Goal: Transaction & Acquisition: Purchase product/service

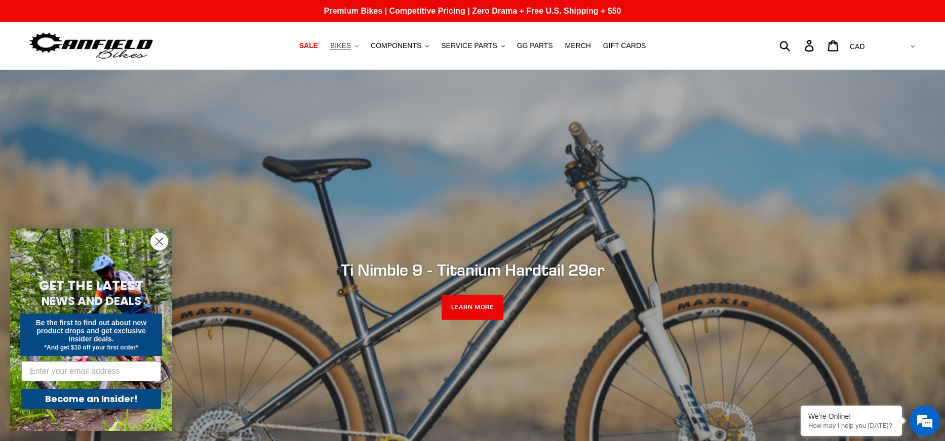
click at [361, 45] on button "BIKES .cls-1{fill:#231f20}" at bounding box center [344, 46] width 38 height 14
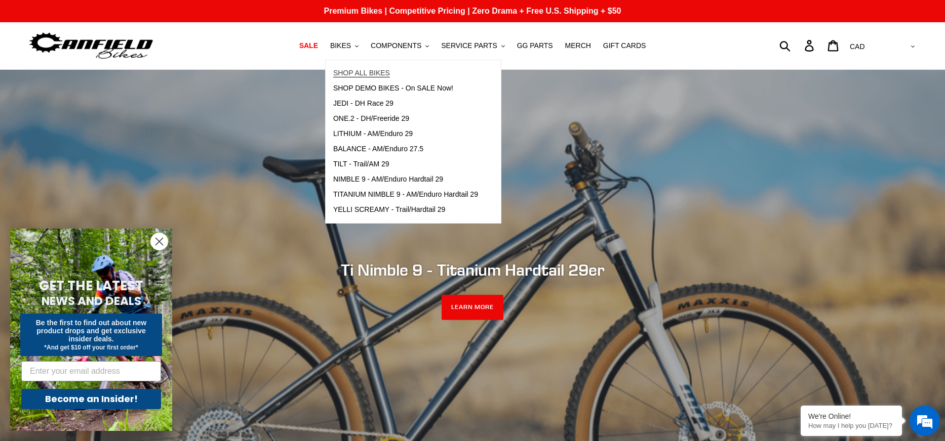
click at [375, 69] on span "SHOP ALL BIKES" at bounding box center [361, 73] width 57 height 9
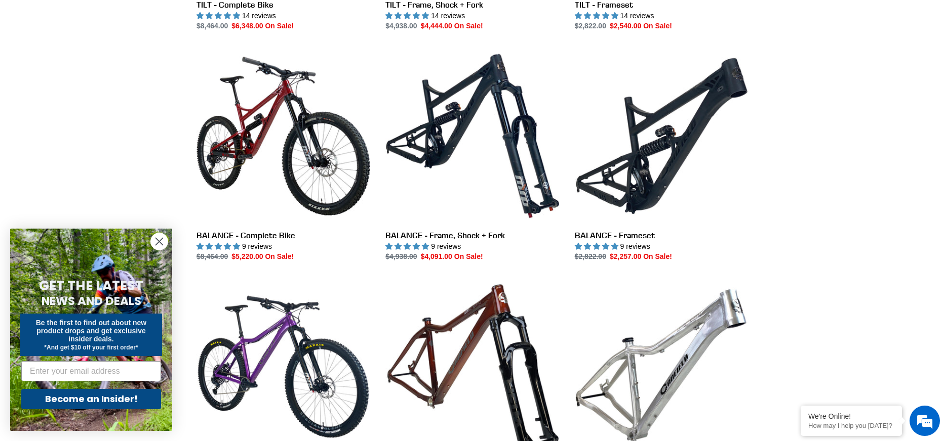
scroll to position [709, 0]
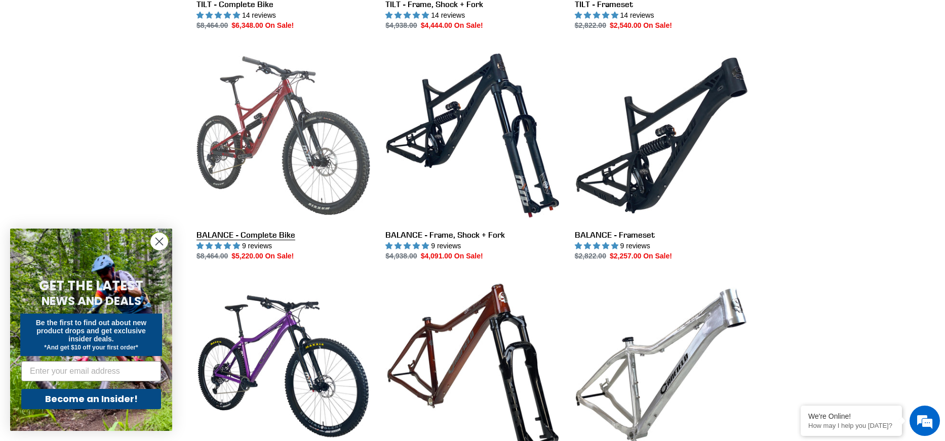
click at [281, 160] on link "BALANCE - Complete Bike" at bounding box center [283, 155] width 174 height 213
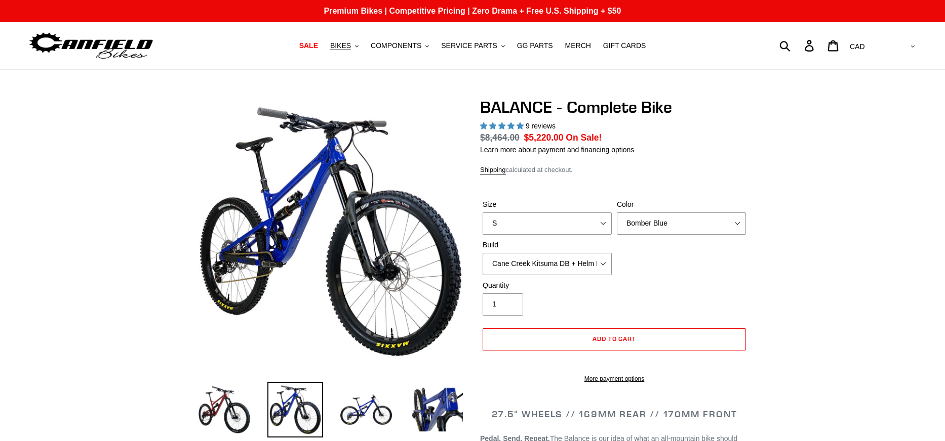
select select "highest-rating"
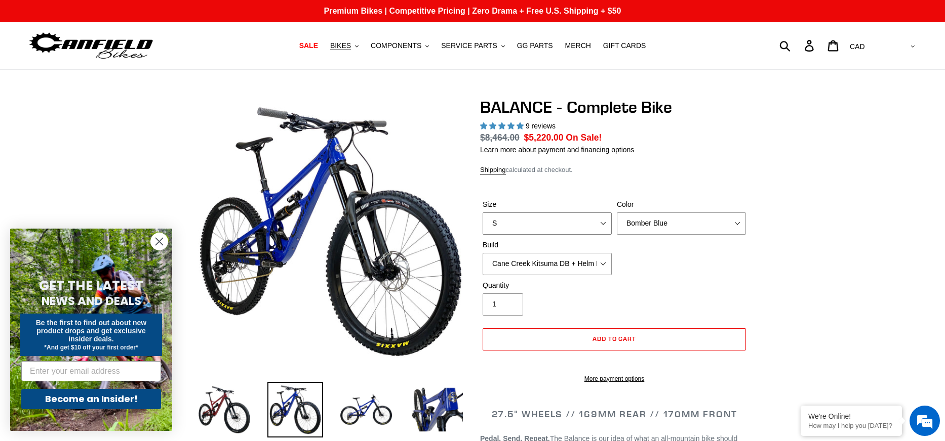
click at [524, 227] on select "S M L XL" at bounding box center [546, 224] width 129 height 22
select select "M"
click at [482, 213] on select "S M L XL" at bounding box center [546, 224] width 129 height 22
click at [661, 229] on select "Bomber Blue Goat's Blood Stealth Black" at bounding box center [681, 224] width 129 height 22
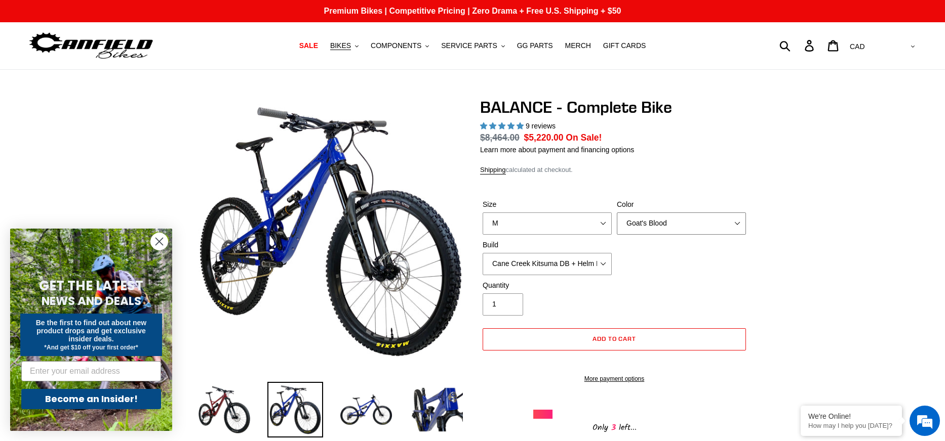
click at [617, 213] on select "Bomber Blue Goat's Blood Stealth Black" at bounding box center [681, 224] width 129 height 22
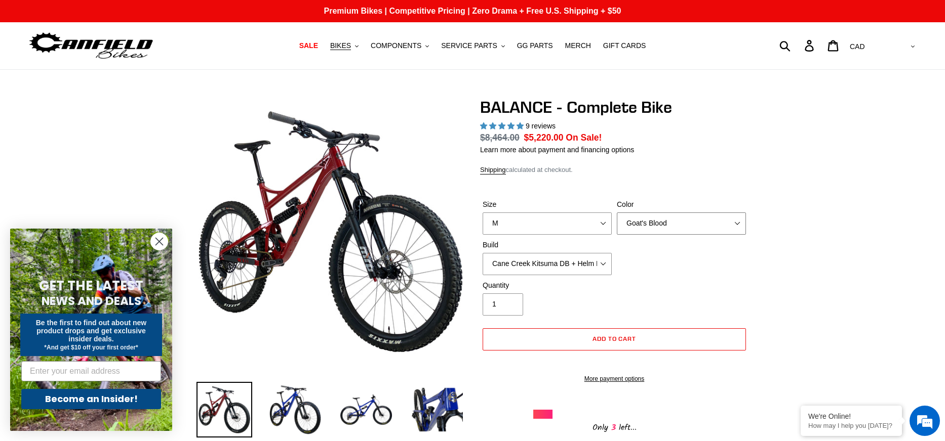
click at [681, 229] on select "Bomber Blue Goat's Blood Stealth Black" at bounding box center [681, 224] width 129 height 22
click at [617, 213] on select "Bomber Blue Goat's Blood Stealth Black" at bounding box center [681, 224] width 129 height 22
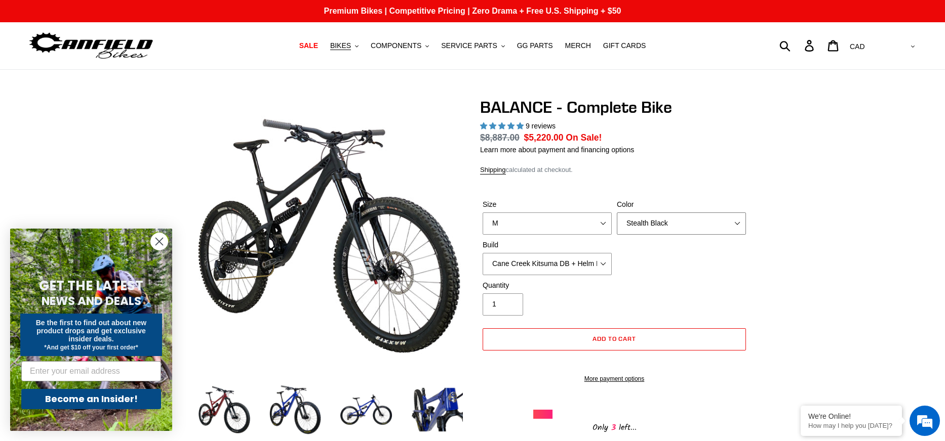
click at [666, 221] on select "Bomber Blue Goat's Blood Stealth Black" at bounding box center [681, 224] width 129 height 22
select select "Goat's Blood"
click at [617, 213] on select "Bomber Blue Goat's Blood Stealth Black" at bounding box center [681, 224] width 129 height 22
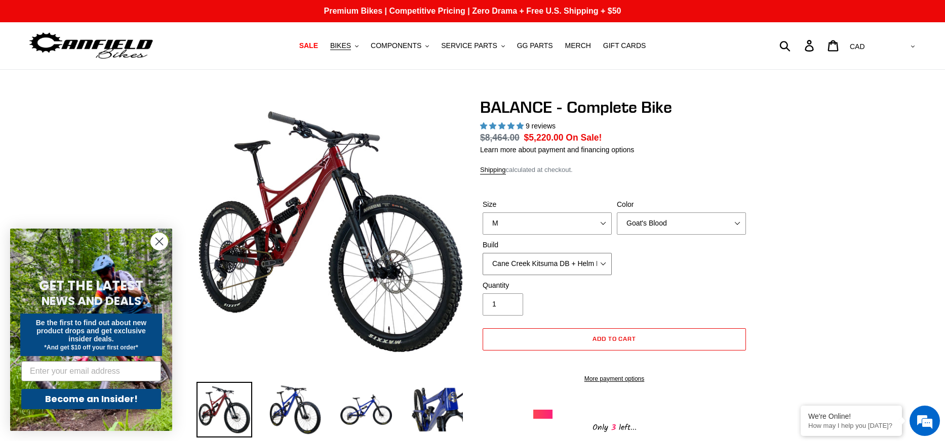
click at [529, 268] on select "Cane Creek Kitsuma DB + Helm MKII + SRAM GX Cane Creek Kitsuma DB + Helm MKII +…" at bounding box center [546, 264] width 129 height 22
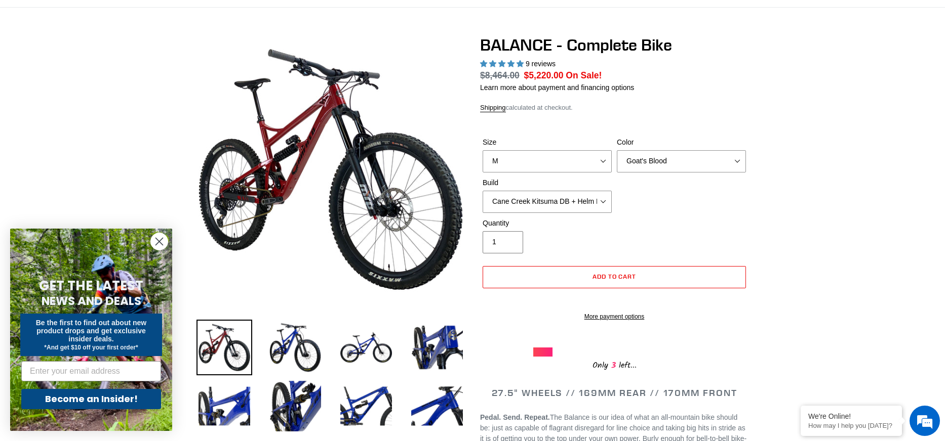
scroll to position [51, 0]
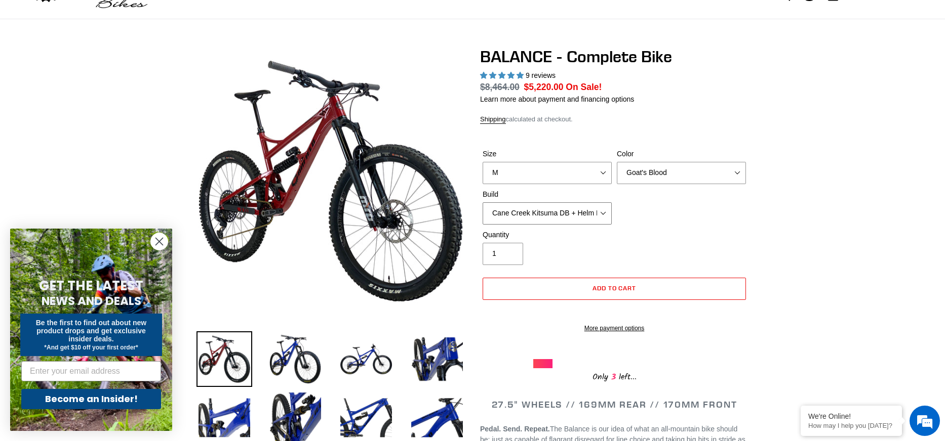
click at [564, 216] on select "Cane Creek Kitsuma DB + Helm MKII + SRAM GX Cane Creek Kitsuma DB + Helm MKII +…" at bounding box center [546, 213] width 129 height 22
click at [482, 202] on select "Cane Creek Kitsuma DB + Helm MKII + SRAM GX Cane Creek Kitsuma DB + Helm MKII +…" at bounding box center [546, 213] width 129 height 22
click at [573, 213] on select "Cane Creek Kitsuma DB + Helm MKII + SRAM GX Cane Creek Kitsuma DB + Helm MKII +…" at bounding box center [546, 213] width 129 height 22
click at [482, 202] on select "Cane Creek Kitsuma DB + Helm MKII + SRAM GX Cane Creek Kitsuma DB + Helm MKII +…" at bounding box center [546, 213] width 129 height 22
click at [594, 217] on select "Cane Creek Kitsuma DB + Helm MKII + SRAM GX Cane Creek Kitsuma DB + Helm MKII +…" at bounding box center [546, 213] width 129 height 22
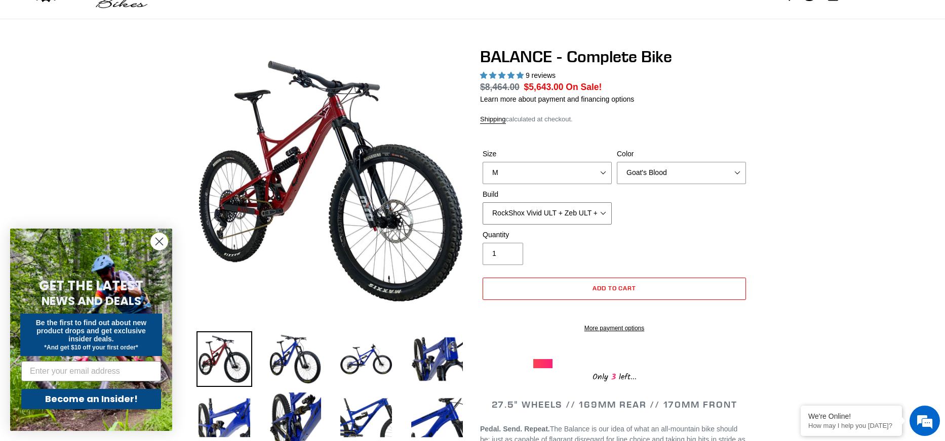
click at [482, 202] on select "Cane Creek Kitsuma DB + Helm MKII + SRAM GX Cane Creek Kitsuma DB + Helm MKII +…" at bounding box center [546, 213] width 129 height 22
click at [599, 211] on select "Cane Creek Kitsuma DB + Helm MKII + SRAM GX Cane Creek Kitsuma DB + Helm MKII +…" at bounding box center [546, 213] width 129 height 22
click at [482, 202] on select "Cane Creek Kitsuma DB + Helm MKII + SRAM GX Cane Creek Kitsuma DB + Helm MKII +…" at bounding box center [546, 213] width 129 height 22
click at [586, 212] on select "Cane Creek Kitsuma DB + Helm MKII + SRAM GX Cane Creek Kitsuma DB + Helm MKII +…" at bounding box center [546, 213] width 129 height 22
click at [482, 202] on select "Cane Creek Kitsuma DB + Helm MKII + SRAM GX Cane Creek Kitsuma DB + Helm MKII +…" at bounding box center [546, 213] width 129 height 22
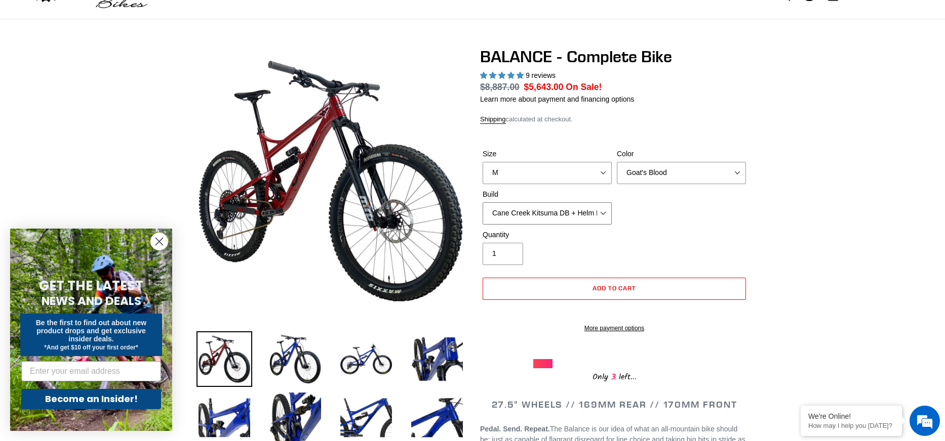
click at [582, 215] on select "Cane Creek Kitsuma DB + Helm MKII + SRAM GX Cane Creek Kitsuma DB + Helm MKII +…" at bounding box center [546, 213] width 129 height 22
select select "RockShox Vivid ULT + Zeb ULT + SRAM GX"
click at [482, 202] on select "Cane Creek Kitsuma DB + Helm MKII + SRAM GX Cane Creek Kitsuma DB + Helm MKII +…" at bounding box center [546, 213] width 129 height 22
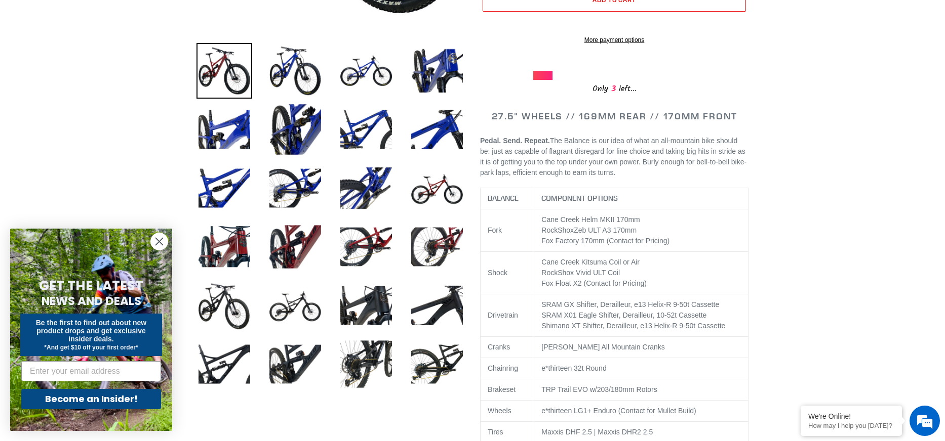
scroll to position [405, 0]
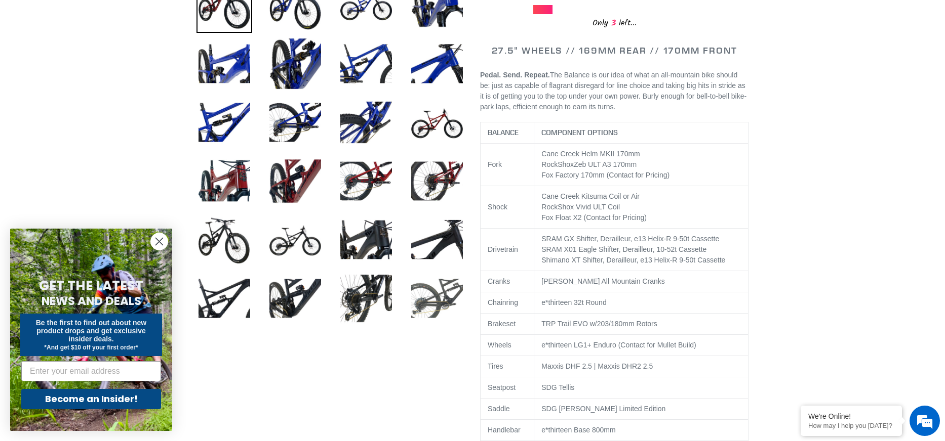
click at [438, 298] on img at bounding box center [437, 299] width 56 height 56
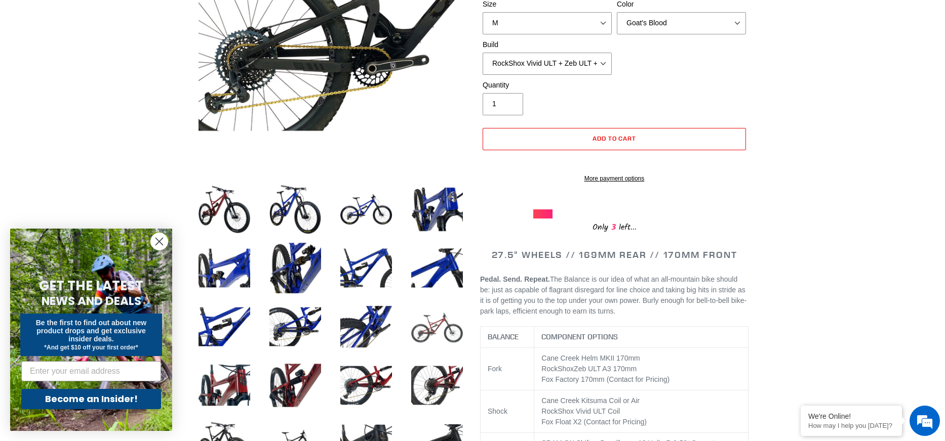
scroll to position [0, 0]
